Goal: Check status: Check status

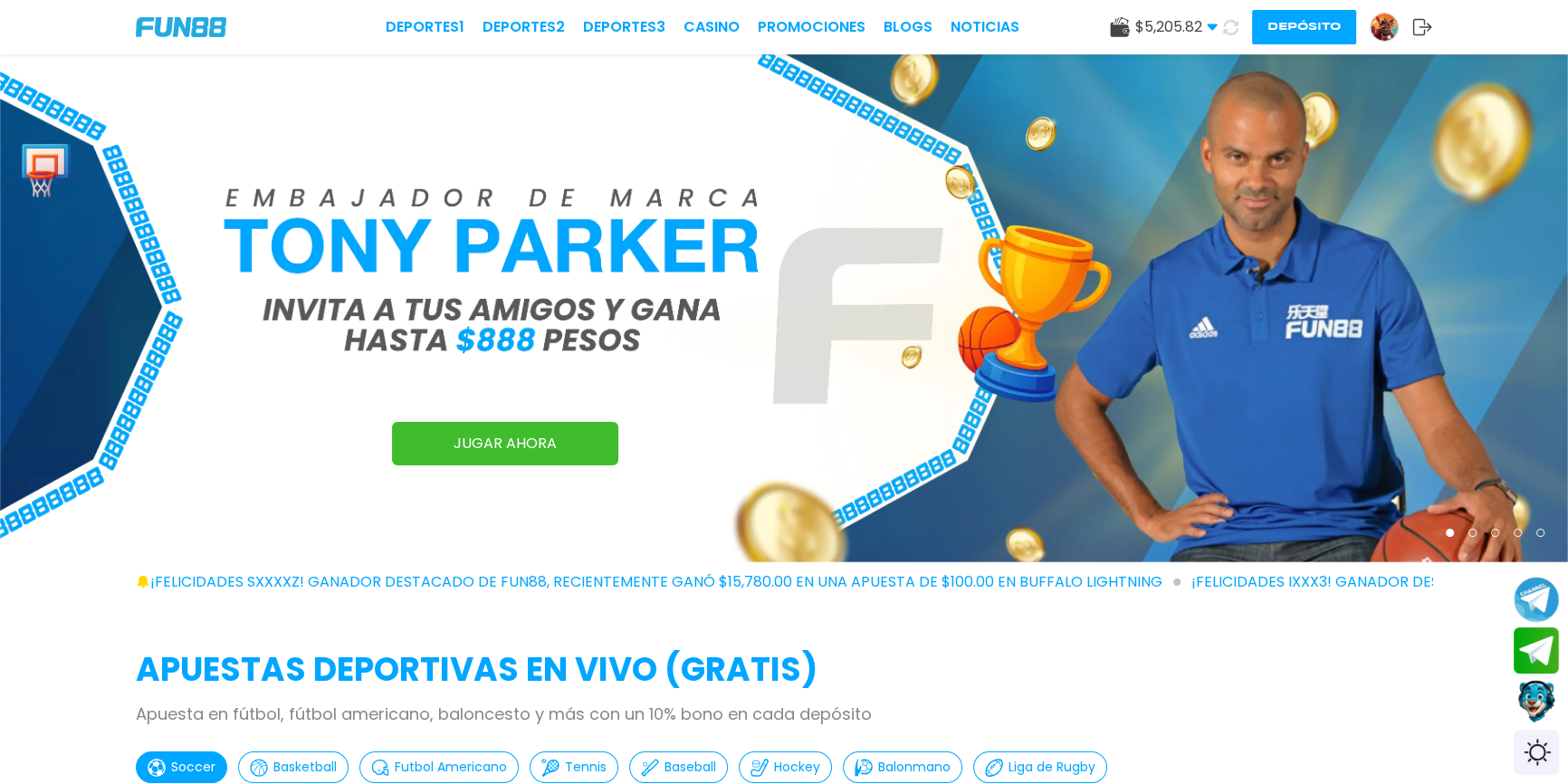
click at [1378, 15] on img at bounding box center [1385, 28] width 28 height 28
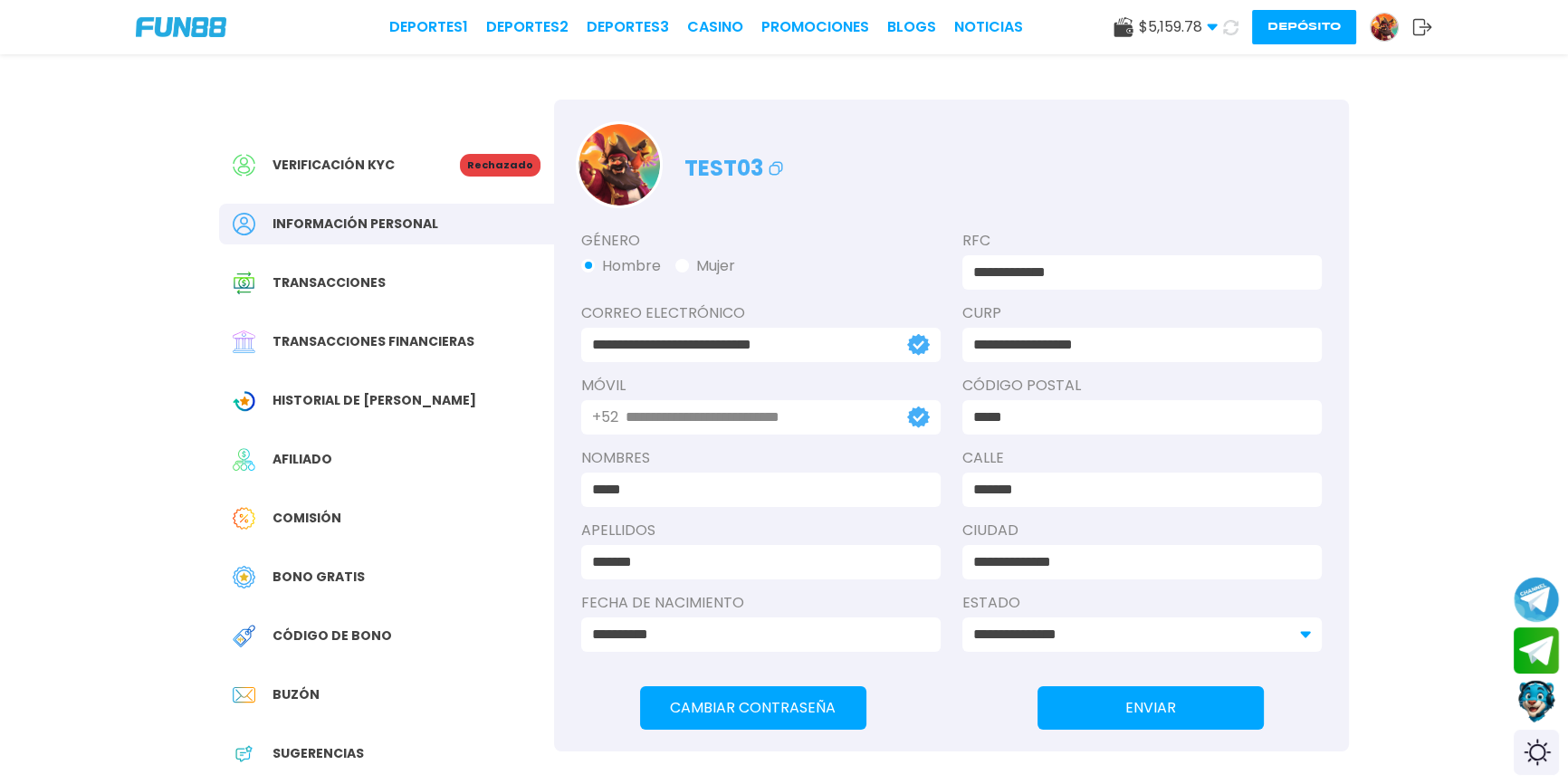
click at [363, 335] on span "Transacciones financieras" at bounding box center [373, 341] width 202 height 19
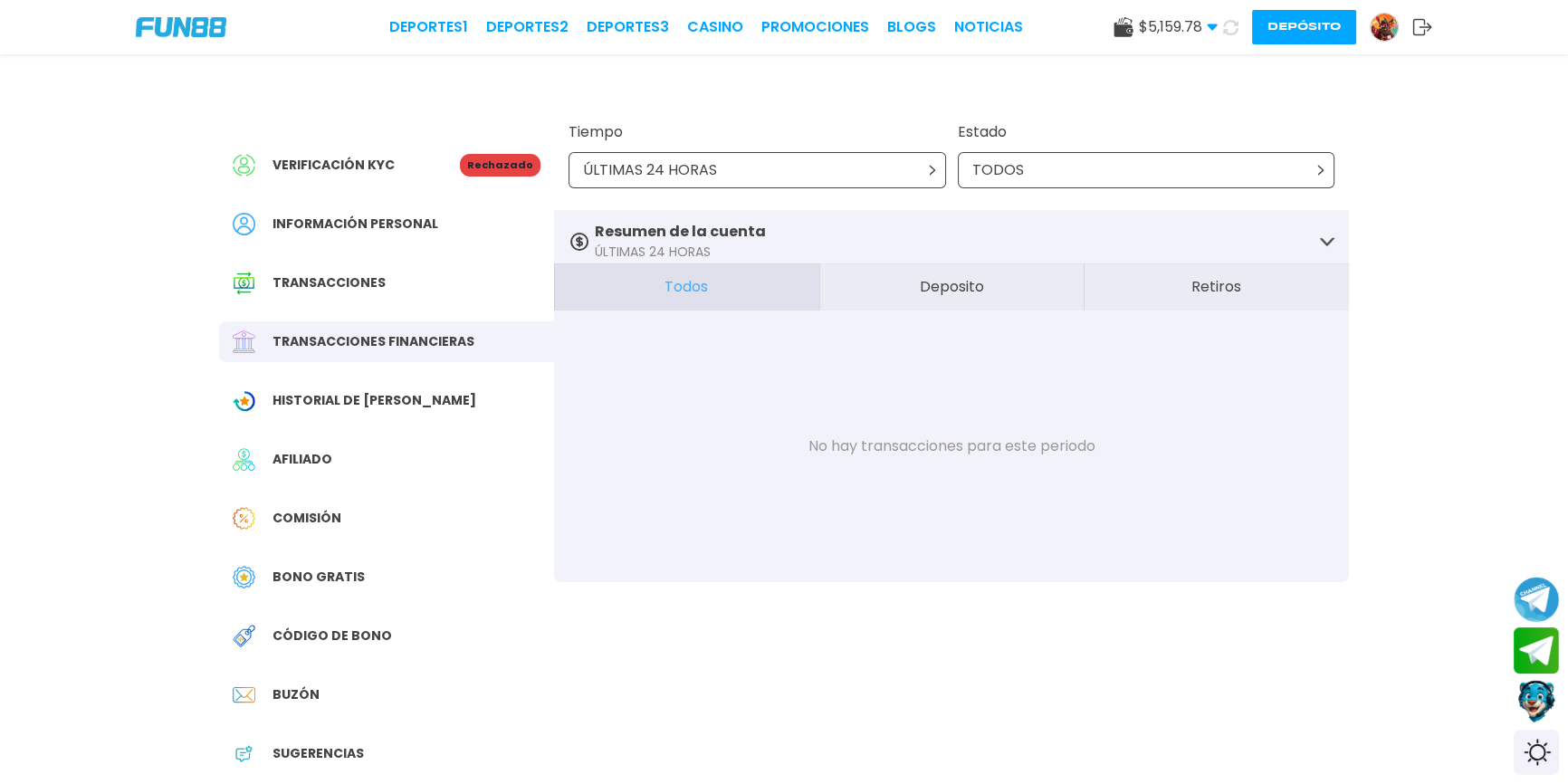
click at [934, 158] on div "ÚLTIMAS 24 HORAS" at bounding box center [756, 169] width 377 height 36
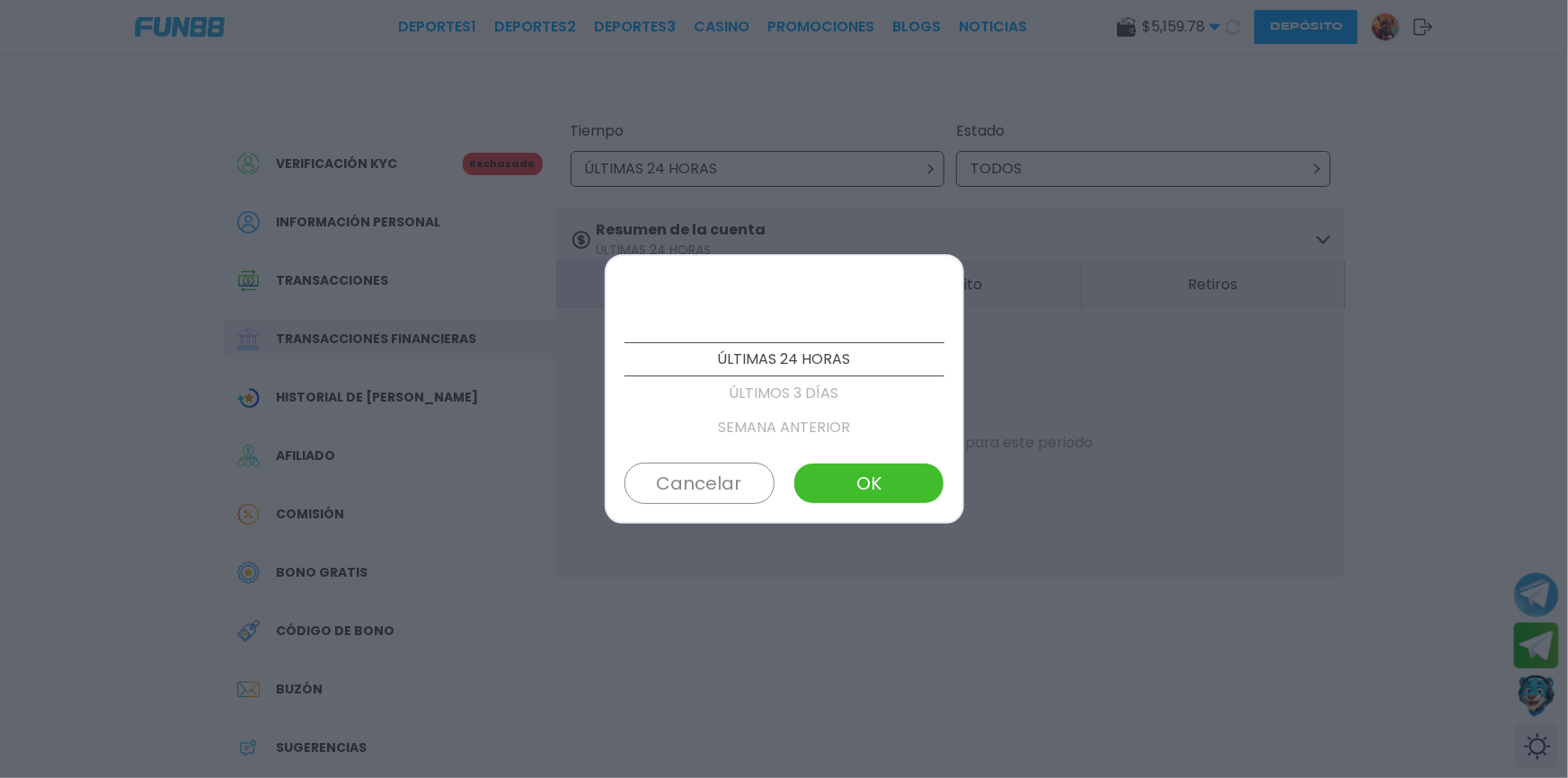
click at [785, 395] on p "ÚLTIMOS 3 DÍAS" at bounding box center [784, 393] width 320 height 34
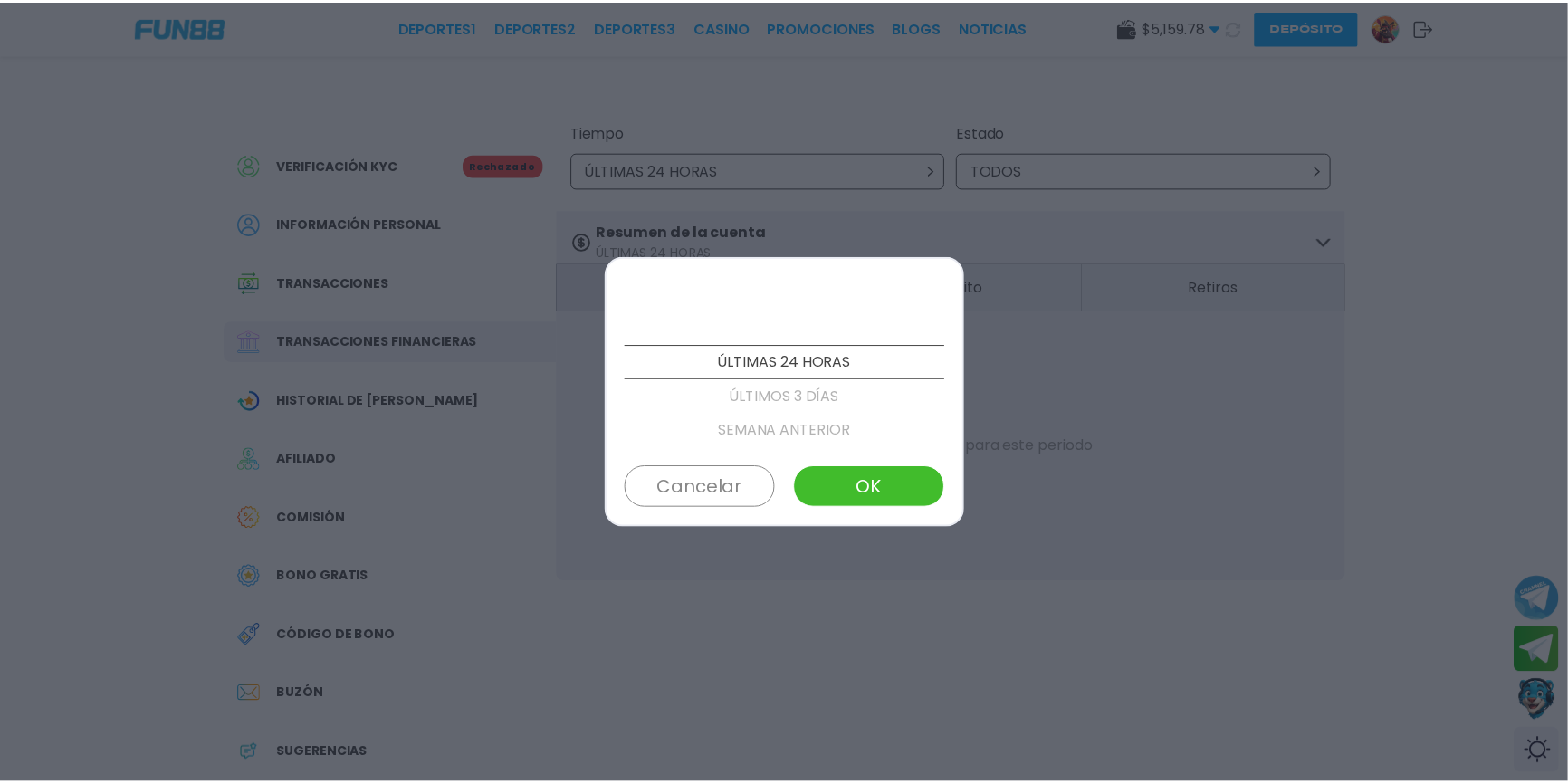
scroll to position [34, 0]
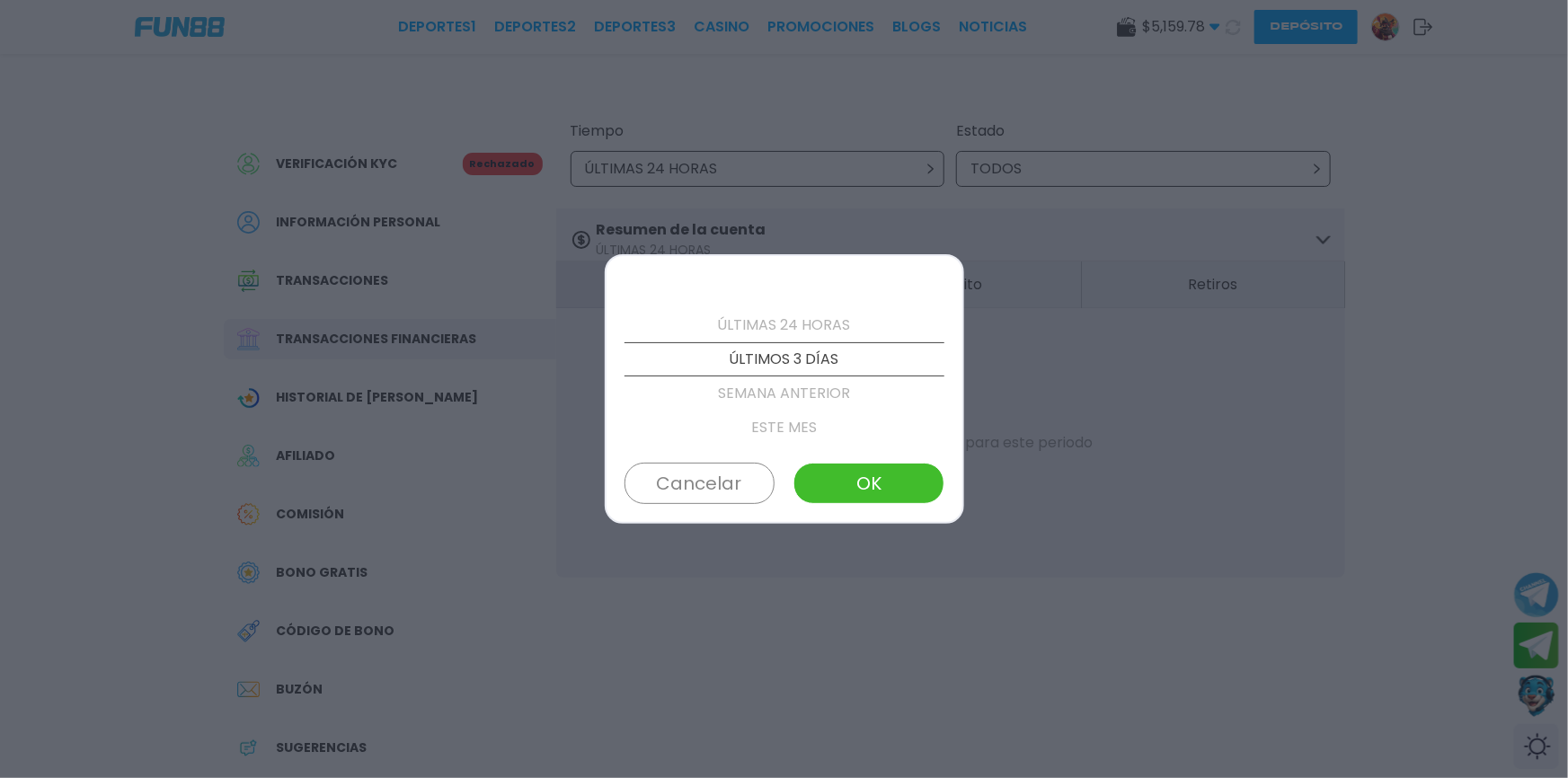
click at [849, 473] on button "OK" at bounding box center [869, 483] width 151 height 41
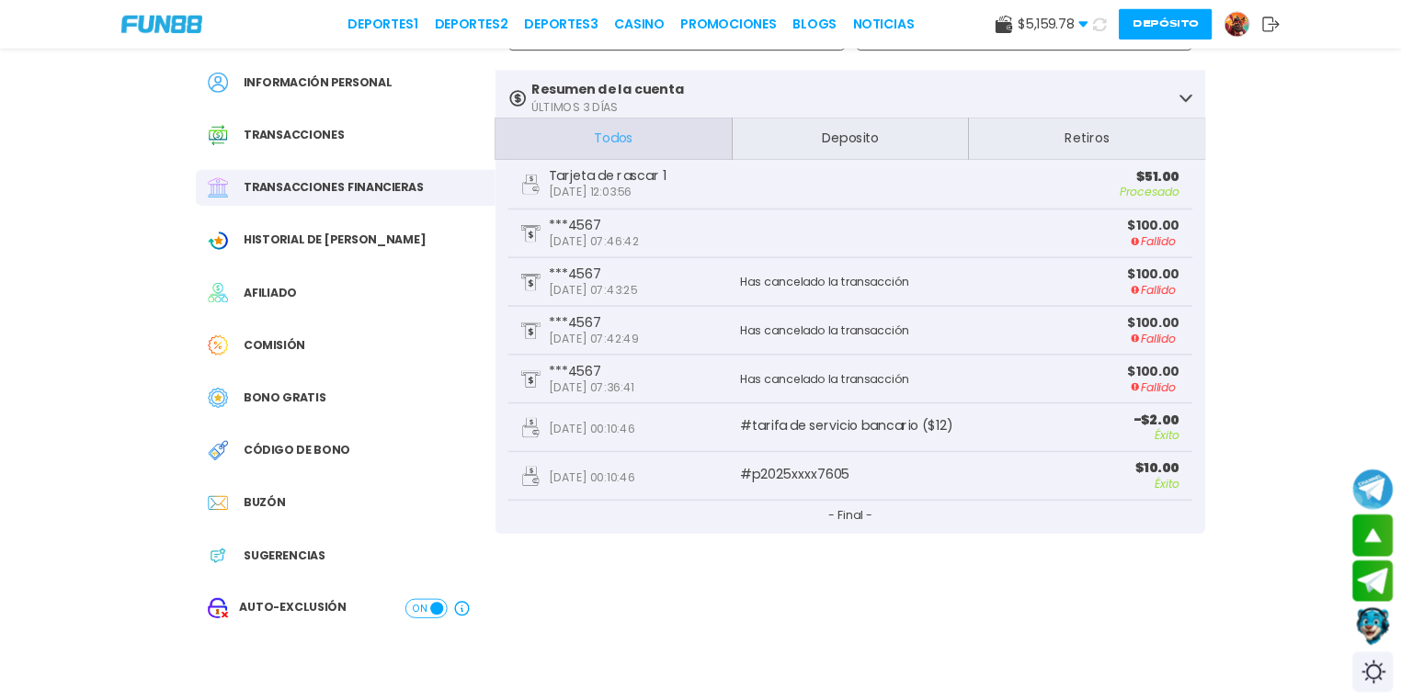
scroll to position [0, 0]
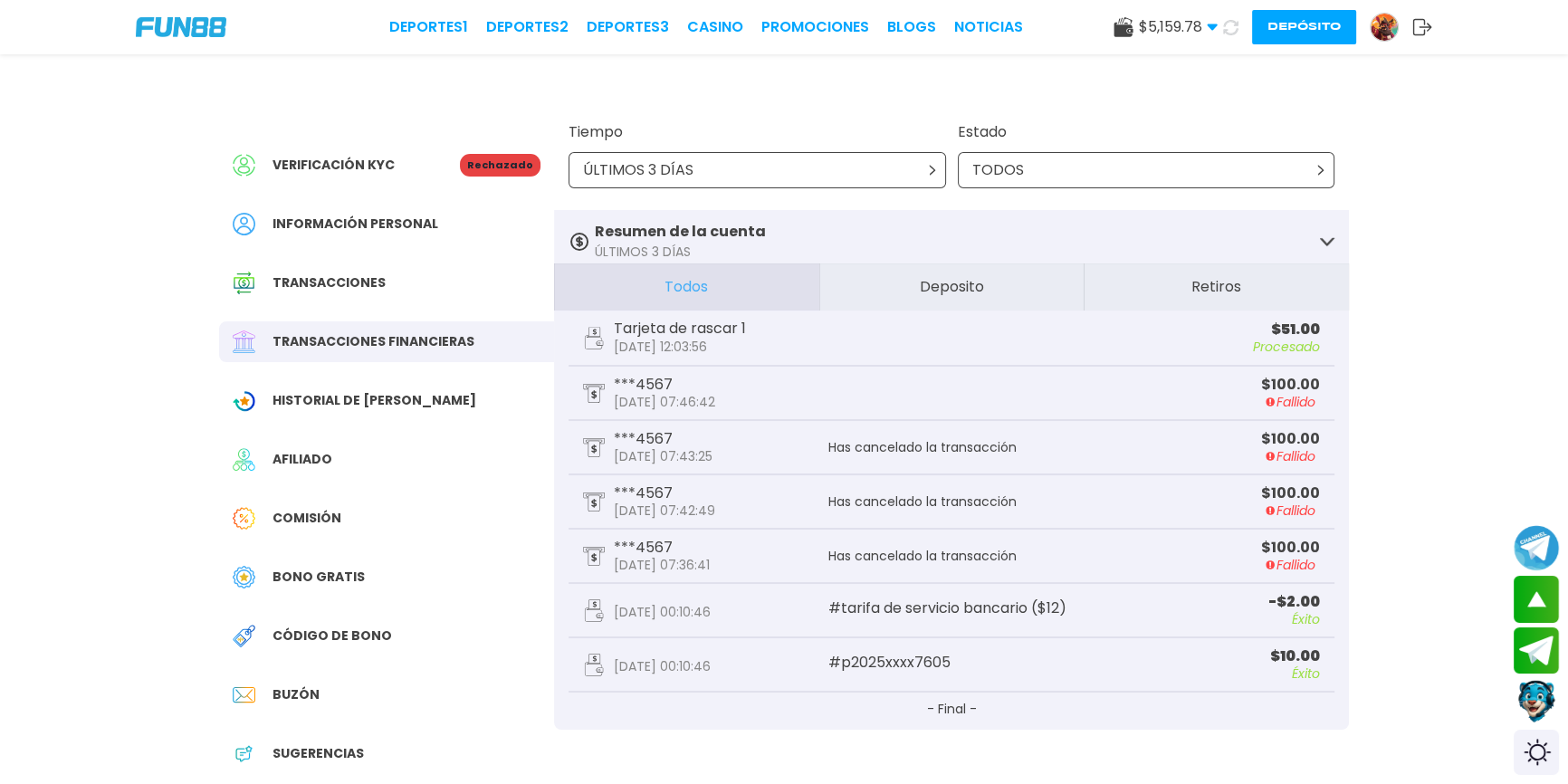
click at [371, 295] on div "Transacciones" at bounding box center [386, 283] width 335 height 40
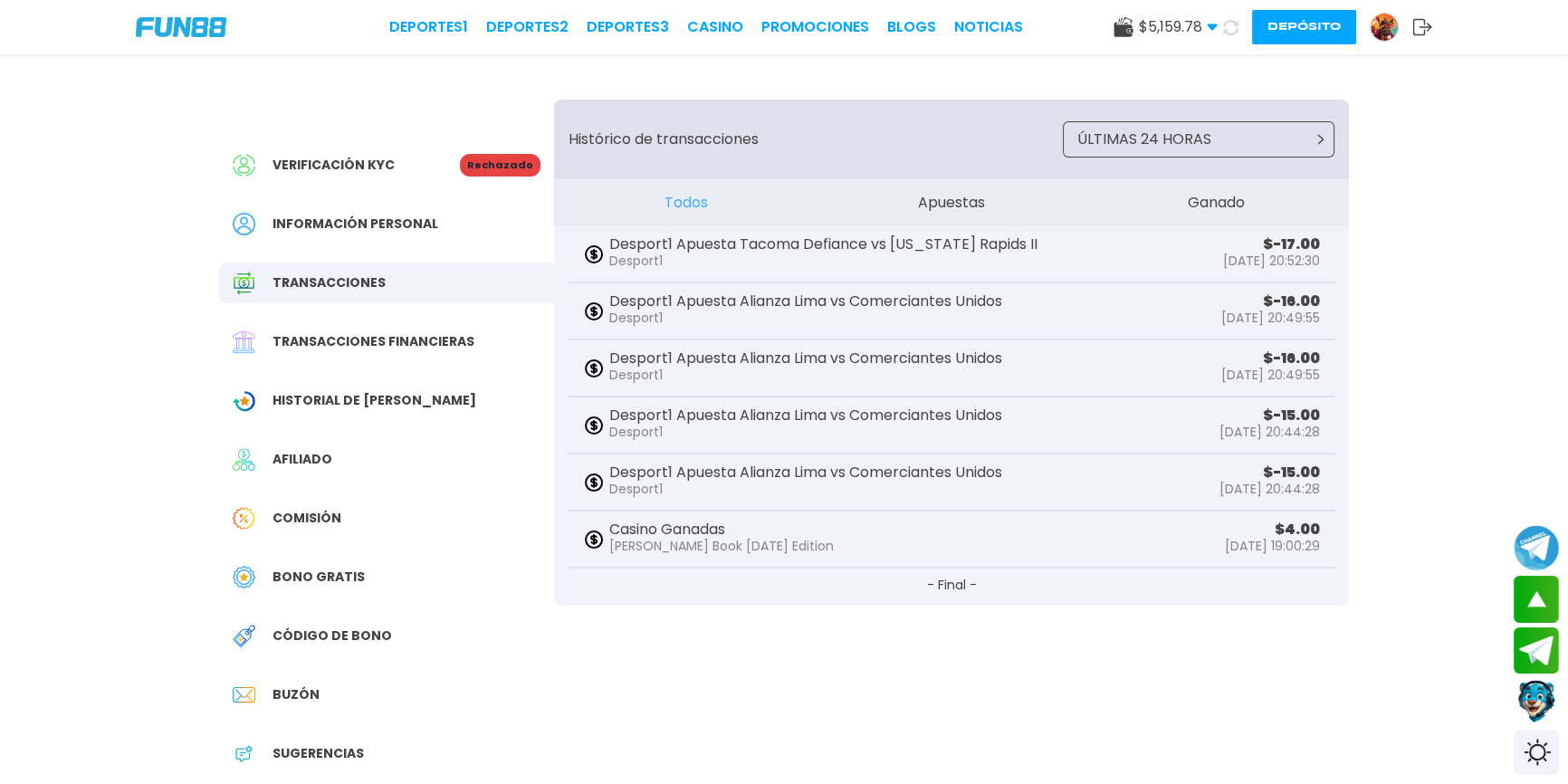
click at [371, 294] on div "Transacciones" at bounding box center [386, 283] width 335 height 40
click at [916, 215] on button "Apuestas" at bounding box center [951, 203] width 265 height 47
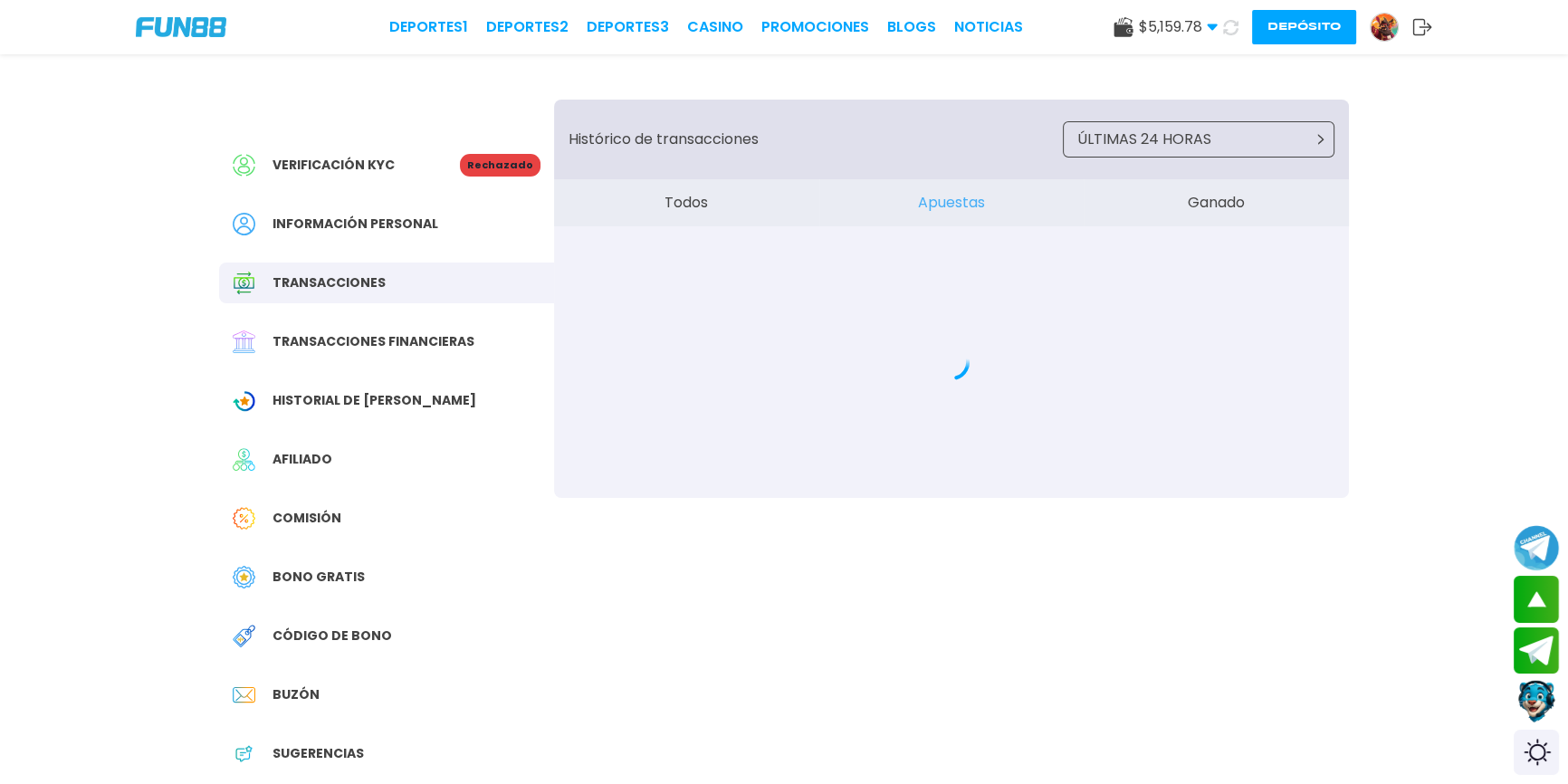
click at [704, 207] on button "Todos" at bounding box center [686, 203] width 265 height 47
